Goal: Information Seeking & Learning: Learn about a topic

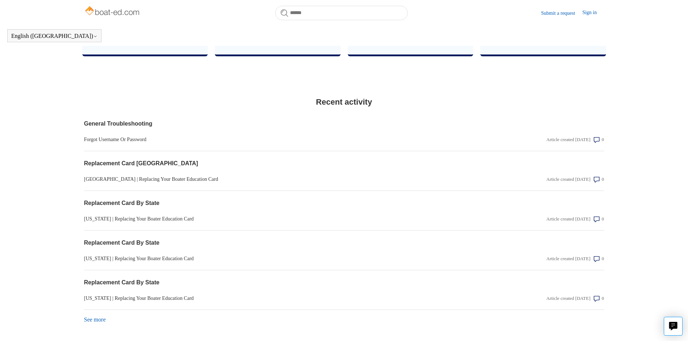
scroll to position [550, 0]
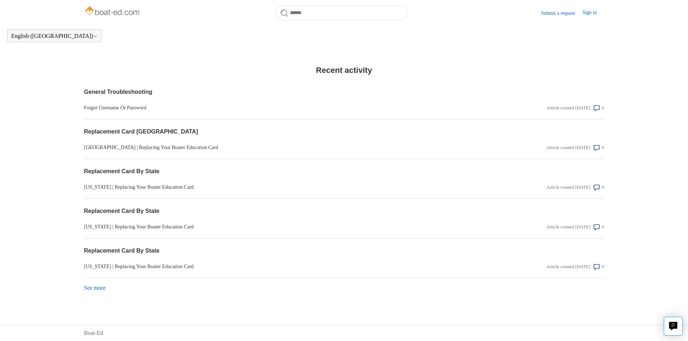
click at [95, 289] on link "See more items from recent activity" at bounding box center [95, 288] width 22 height 6
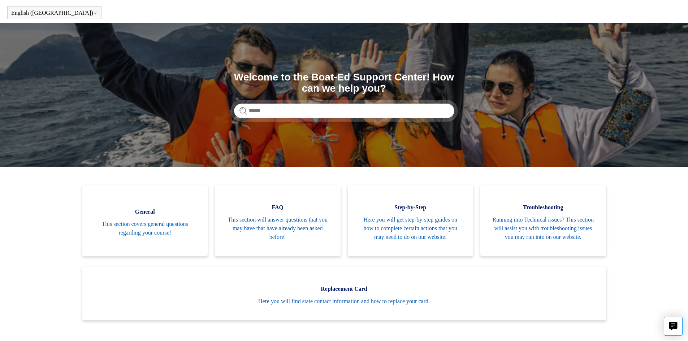
scroll to position [0, 0]
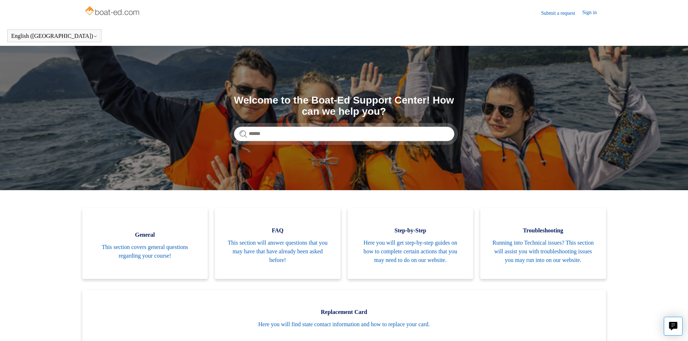
click at [102, 14] on img at bounding box center [112, 11] width 57 height 14
click at [103, 8] on img at bounding box center [112, 11] width 57 height 14
click at [332, 138] on input "Search" at bounding box center [344, 134] width 220 height 14
type input "******"
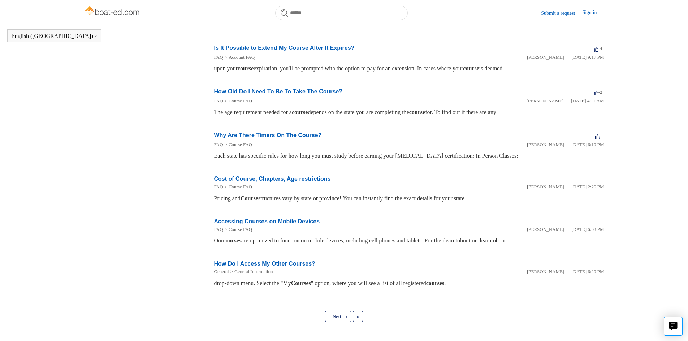
scroll to position [270, 0]
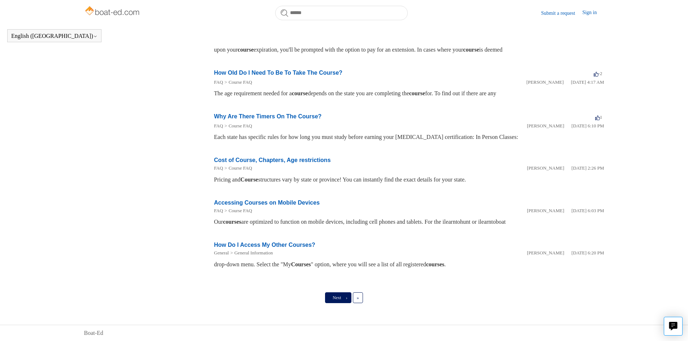
click at [338, 294] on link "Next ›" at bounding box center [338, 298] width 26 height 11
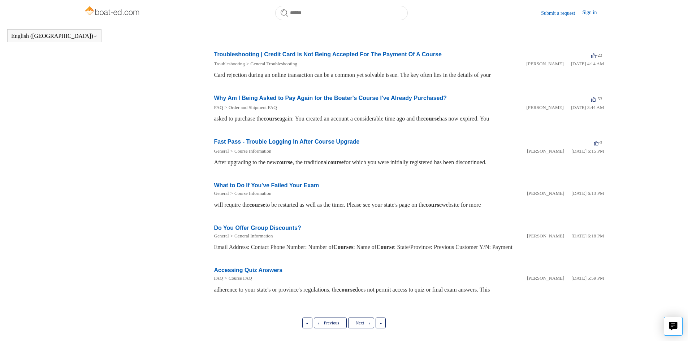
scroll to position [249, 0]
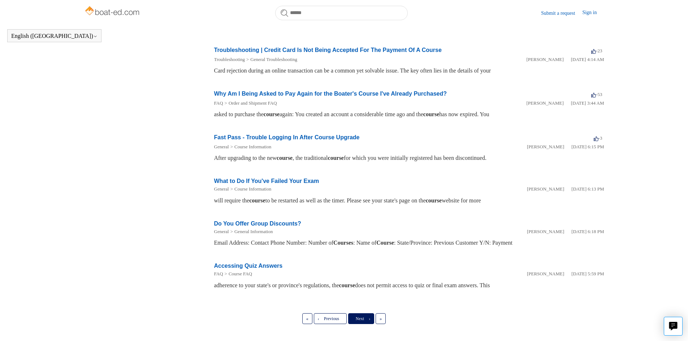
click at [366, 314] on link "Next ›" at bounding box center [361, 319] width 26 height 11
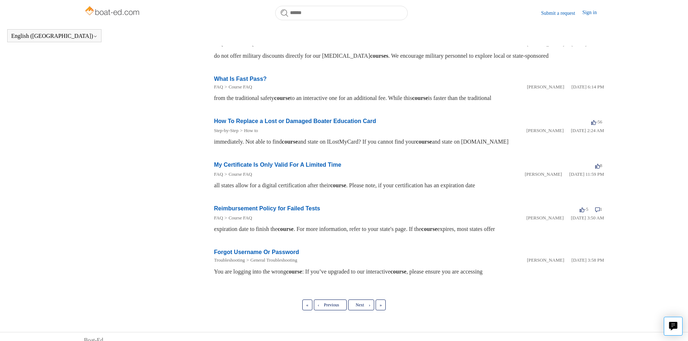
scroll to position [269, 0]
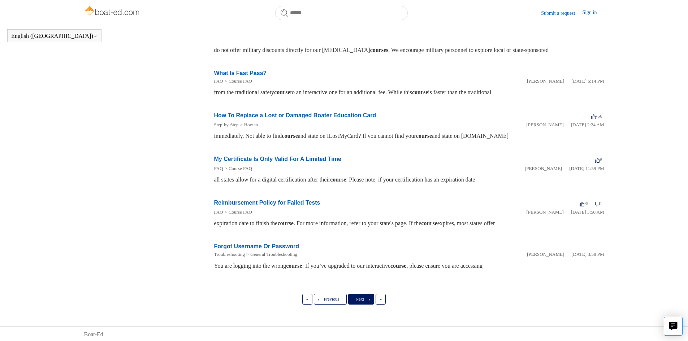
click at [362, 295] on link "Next ›" at bounding box center [361, 299] width 26 height 11
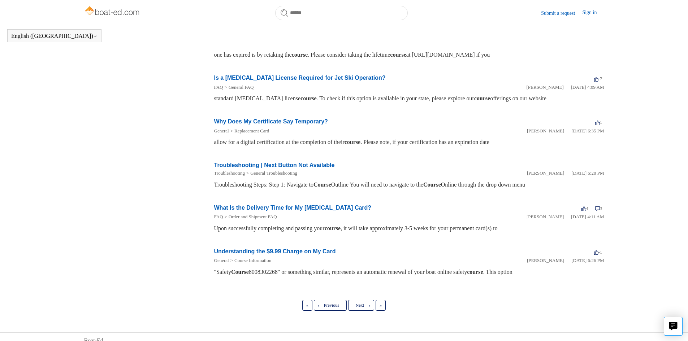
scroll to position [269, 0]
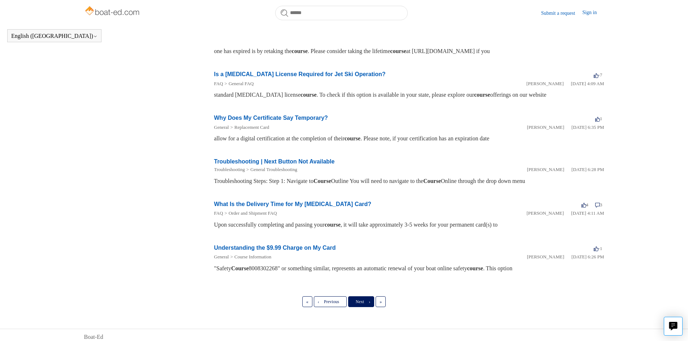
click at [358, 305] on link "Next ›" at bounding box center [361, 302] width 26 height 11
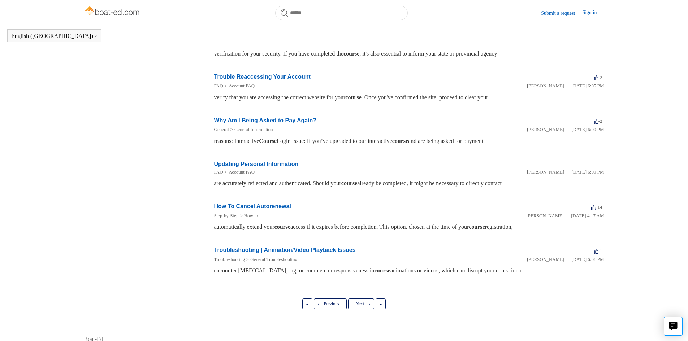
scroll to position [269, 0]
click at [362, 298] on link "Next ›" at bounding box center [361, 303] width 26 height 11
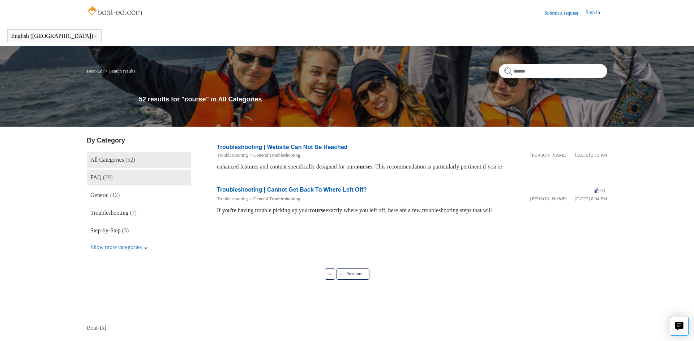
click at [117, 176] on link "FAQ (29)" at bounding box center [139, 178] width 104 height 16
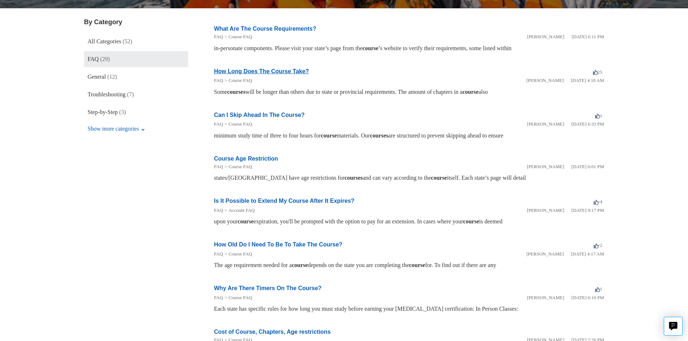
scroll to position [36, 0]
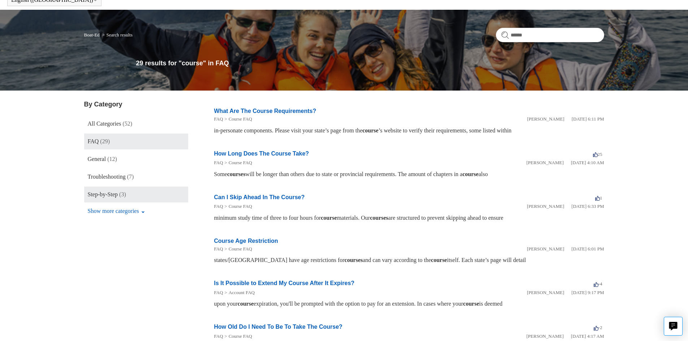
click at [121, 196] on link "Step-by-Step (3)" at bounding box center [136, 195] width 104 height 16
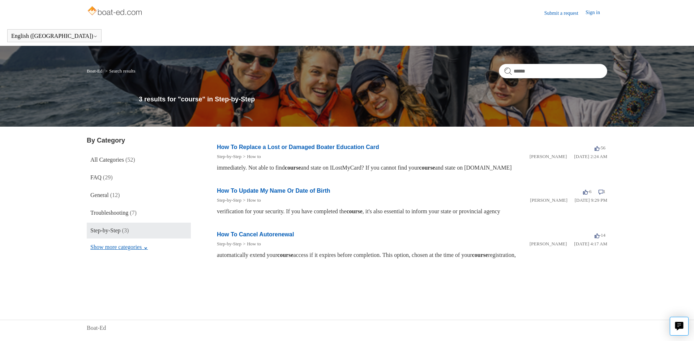
click at [141, 250] on button "Show more categories" at bounding box center [119, 248] width 65 height 14
click at [106, 160] on span "All Categories" at bounding box center [107, 160] width 34 height 6
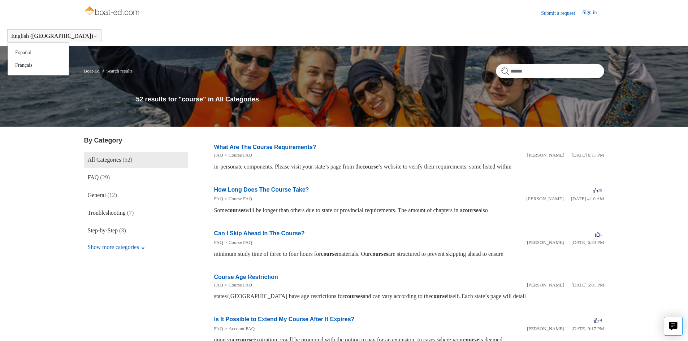
click at [39, 32] on div "English ([GEOGRAPHIC_DATA]) Español [DEMOGRAPHIC_DATA]" at bounding box center [54, 35] width 94 height 13
click at [98, 69] on link "Boat-Ed" at bounding box center [92, 70] width 16 height 5
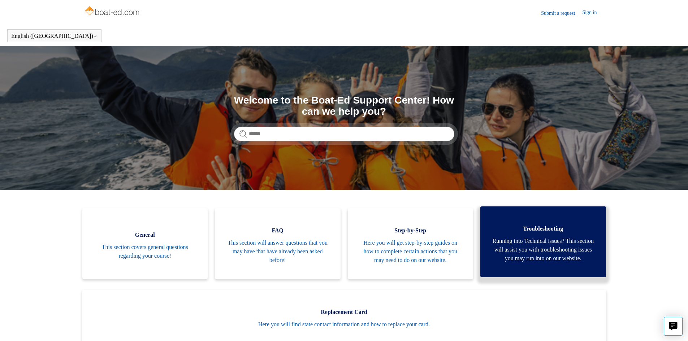
click at [500, 239] on span "Running into Technical issues? This section will assist you with troubleshootin…" at bounding box center [543, 250] width 104 height 26
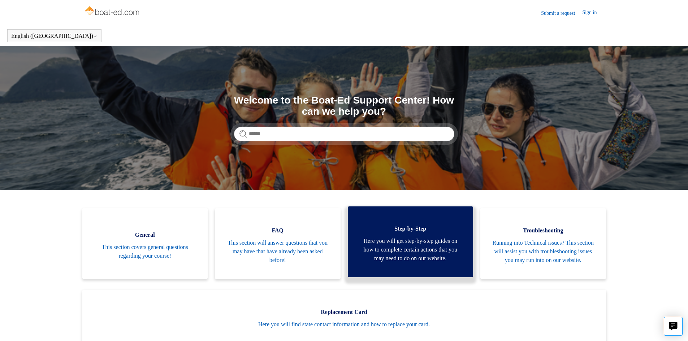
click at [407, 258] on span "Here you will get step-by-step guides on how to complete certain actions that y…" at bounding box center [411, 250] width 104 height 26
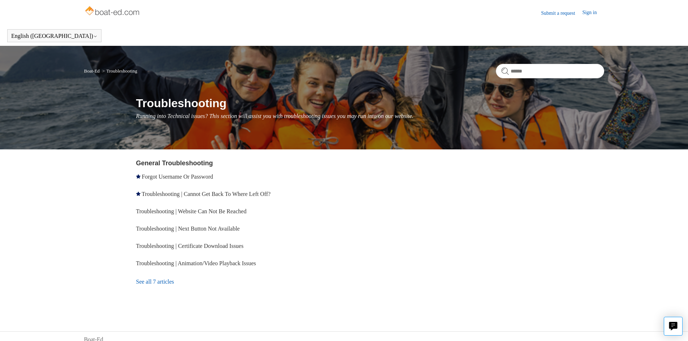
click at [144, 282] on link "See all 7 articles" at bounding box center [241, 282] width 211 height 20
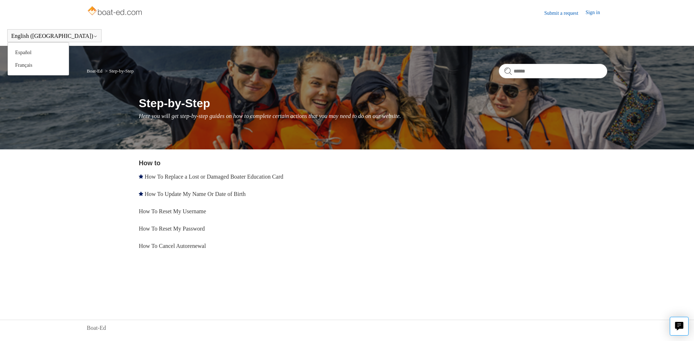
click at [43, 37] on button "English ([GEOGRAPHIC_DATA])" at bounding box center [54, 36] width 86 height 7
click at [105, 13] on img at bounding box center [115, 11] width 57 height 14
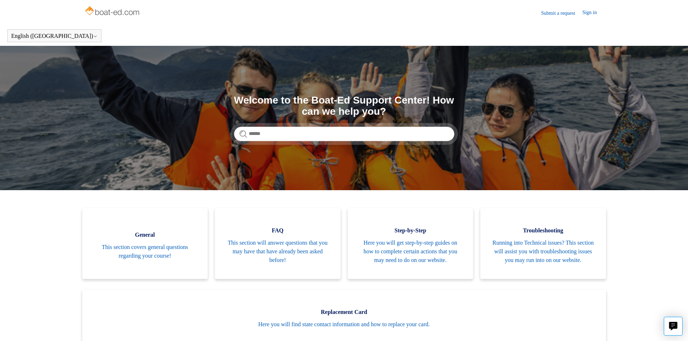
click at [547, 12] on link "Submit a request" at bounding box center [561, 13] width 41 height 8
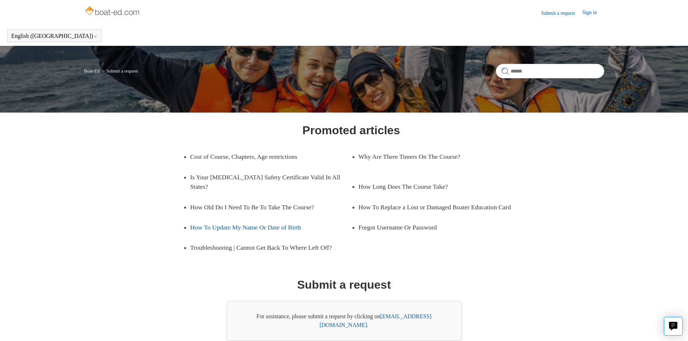
scroll to position [29, 0]
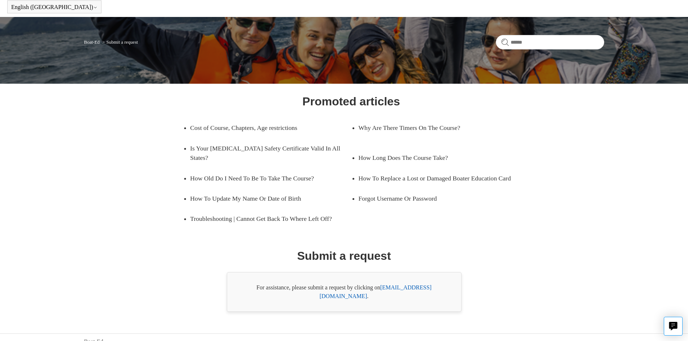
click at [398, 288] on link "support@boat-ed.com" at bounding box center [376, 292] width 112 height 15
click at [411, 290] on link "support@boat-ed.com" at bounding box center [376, 292] width 112 height 15
click at [462, 245] on div "Promoted articles Cost of Course, Chapters, Age restrictions Why Are There Time…" at bounding box center [344, 202] width 468 height 219
click at [420, 289] on link "support@boat-ed.com" at bounding box center [376, 292] width 112 height 15
